Goal: Task Accomplishment & Management: Manage account settings

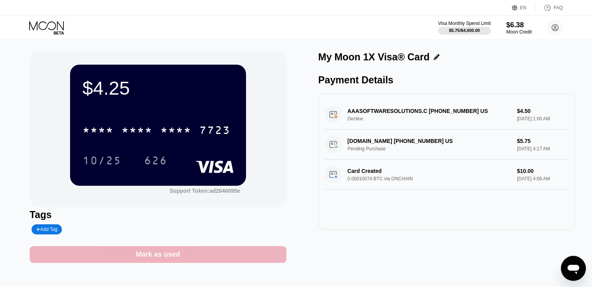
click at [242, 255] on div "Mark as used" at bounding box center [158, 254] width 256 height 17
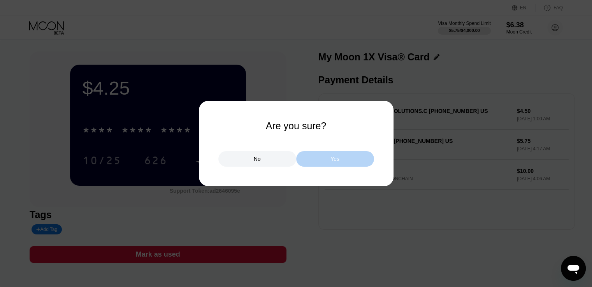
click at [339, 156] on div "Yes" at bounding box center [335, 159] width 78 height 16
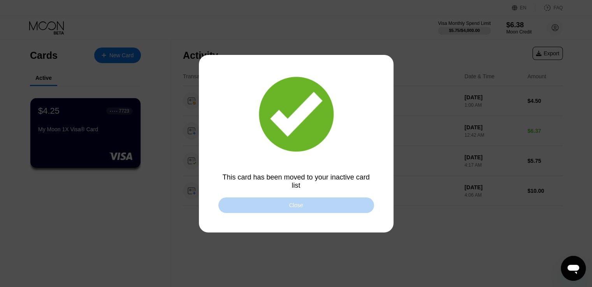
click at [326, 204] on div "Close" at bounding box center [296, 205] width 156 height 16
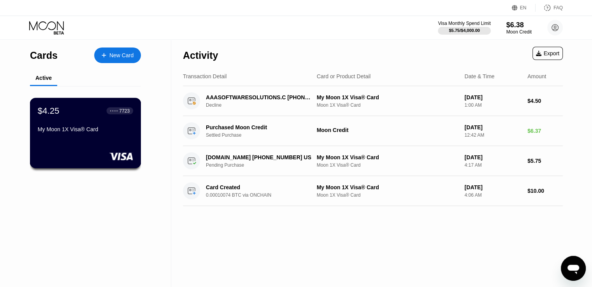
click at [121, 144] on div "$4.25 ● ● ● ● 7723 My Moon 1X Visa® Card" at bounding box center [85, 133] width 111 height 70
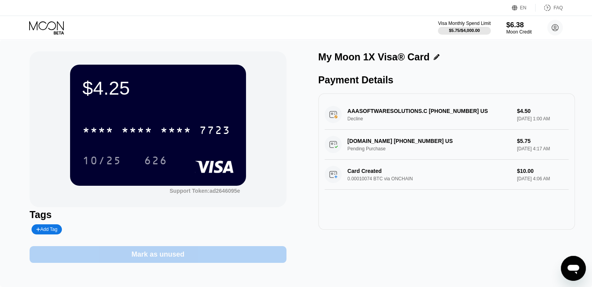
click at [162, 259] on div "Mark as unused" at bounding box center [157, 254] width 53 height 9
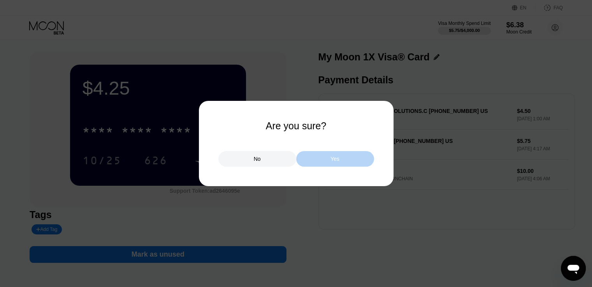
click at [334, 158] on div "Yes" at bounding box center [334, 158] width 9 height 7
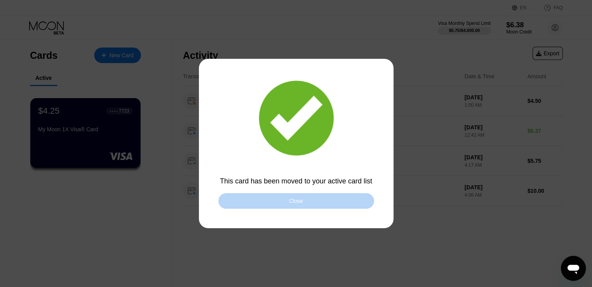
click at [320, 200] on div "Close" at bounding box center [296, 201] width 156 height 16
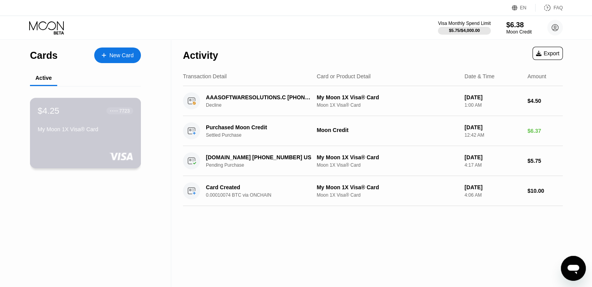
click at [116, 131] on div "My Moon 1X Visa® Card" at bounding box center [85, 129] width 95 height 6
